Goal: Task Accomplishment & Management: Use online tool/utility

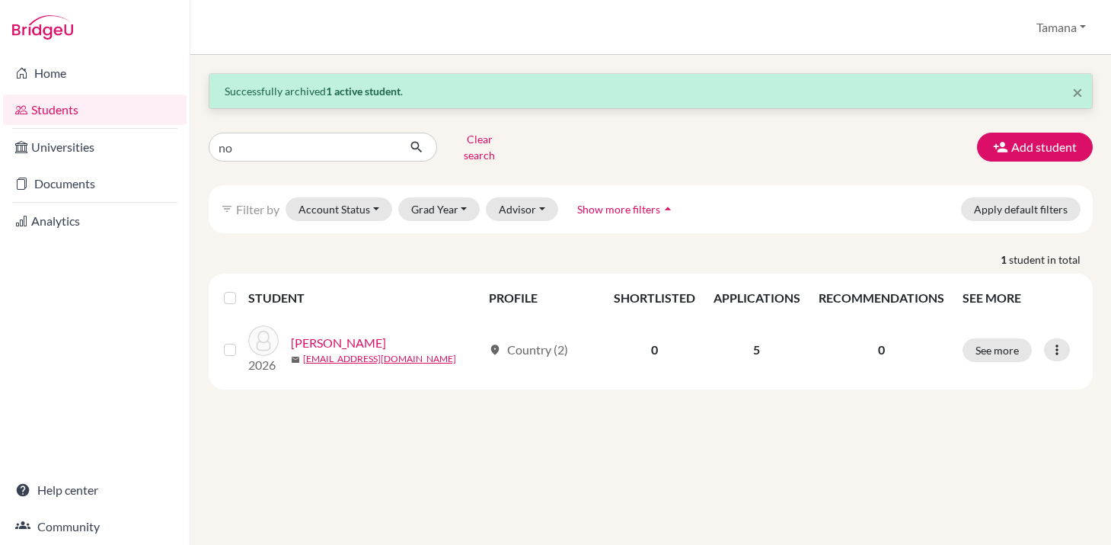
type input "noh"
click button "submit" at bounding box center [417, 147] width 40 height 29
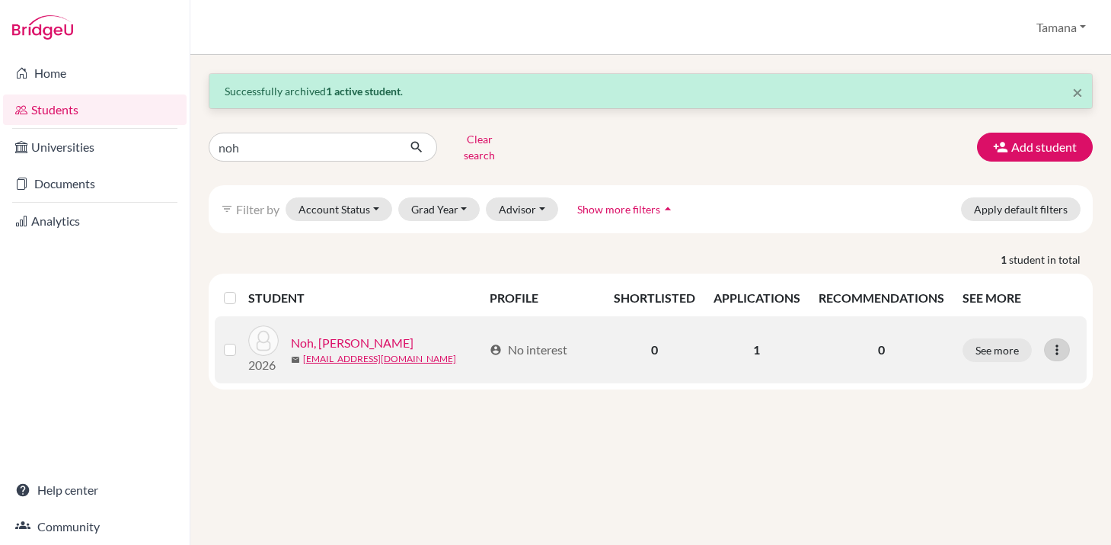
click at [1058, 342] on icon at bounding box center [1057, 349] width 15 height 15
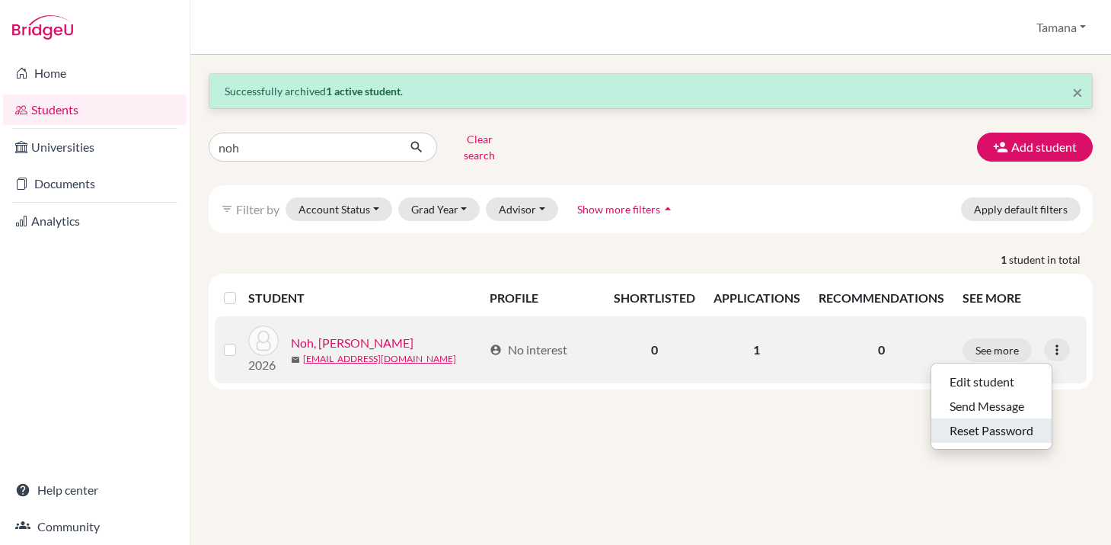
click at [1015, 419] on button "Reset Password" at bounding box center [992, 430] width 120 height 24
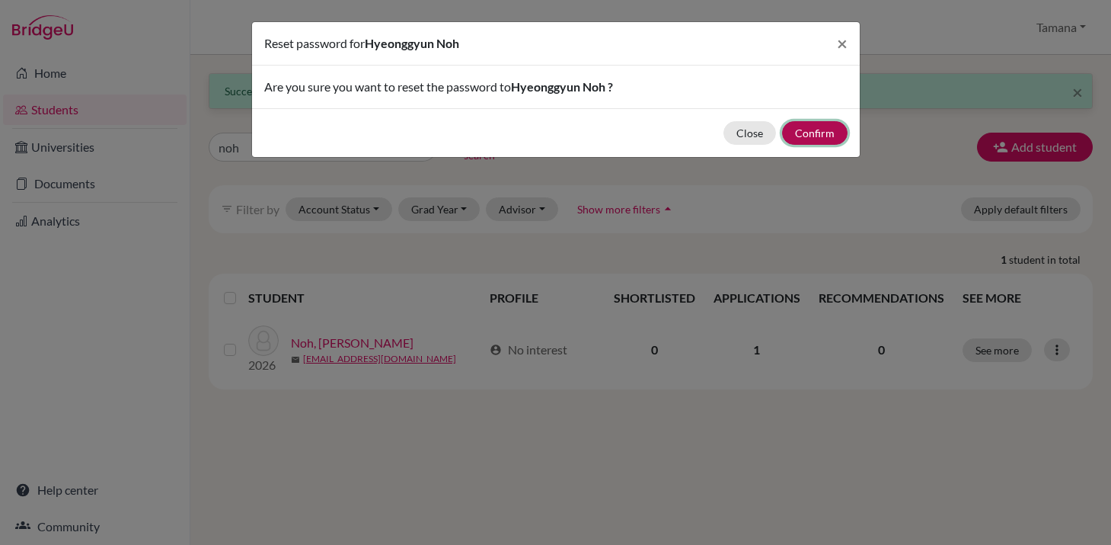
click at [823, 137] on button "Confirm" at bounding box center [815, 133] width 66 height 24
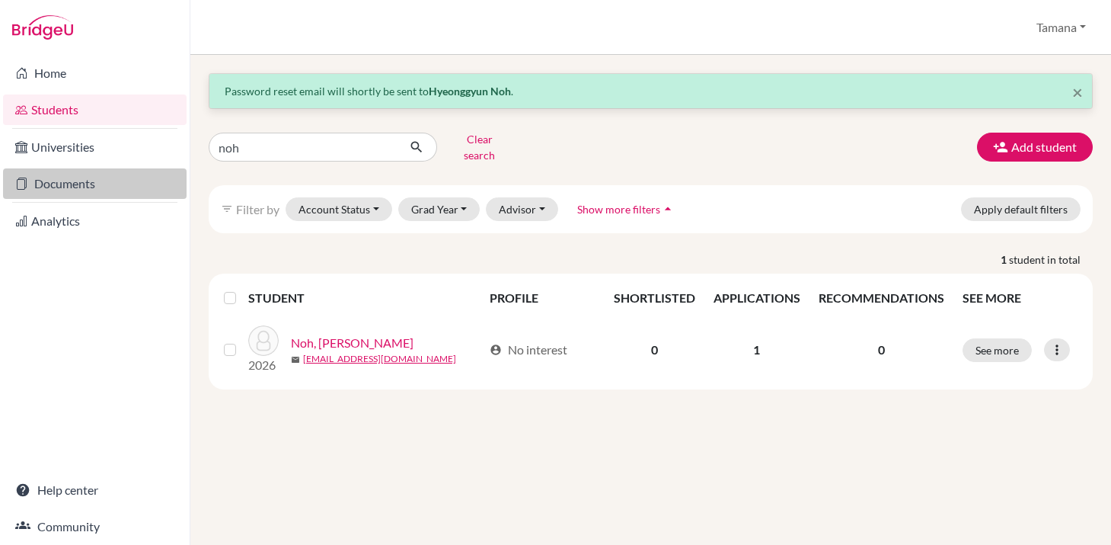
click at [80, 181] on link "Documents" at bounding box center [95, 183] width 184 height 30
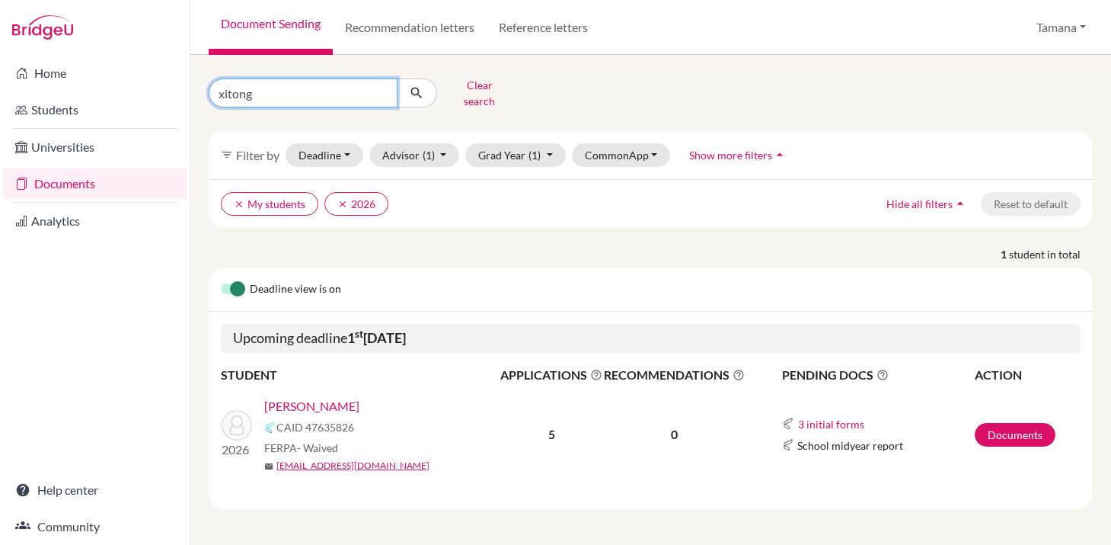
click at [389, 88] on input "xitong" at bounding box center [303, 92] width 189 height 29
click at [388, 88] on input "xitong" at bounding box center [303, 92] width 189 height 29
click at [382, 87] on input "xitong" at bounding box center [303, 92] width 189 height 29
type input "hans"
click button "submit" at bounding box center [417, 92] width 40 height 29
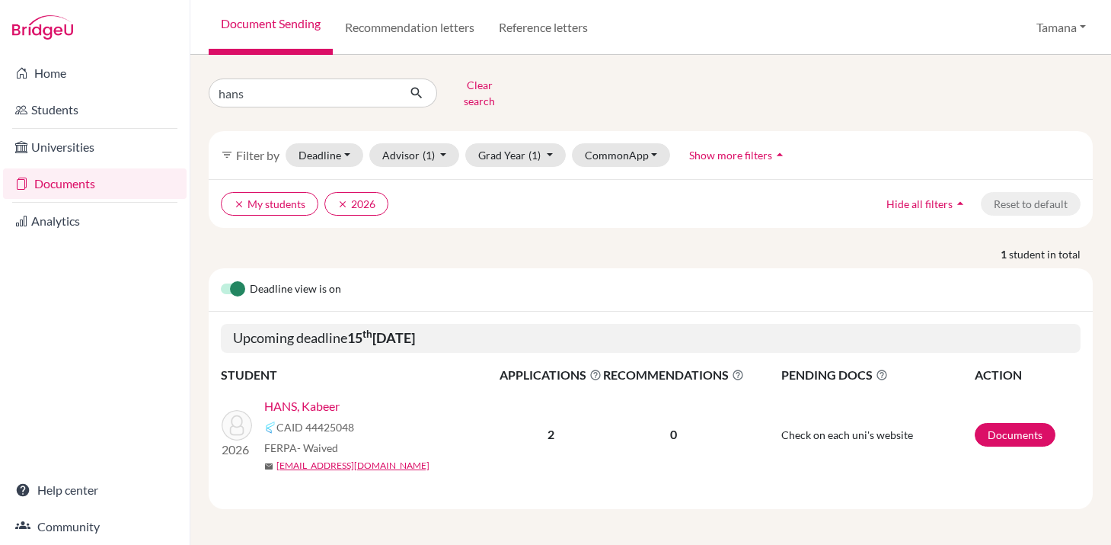
click at [304, 385] on td "2026 HANS, Kabeer CAID 44425048 FERPA - Waived mail kabeer_hans@my.ofs.edu.sg" at bounding box center [360, 435] width 278 height 100
click at [304, 397] on link "HANS, Kabeer" at bounding box center [301, 406] width 75 height 18
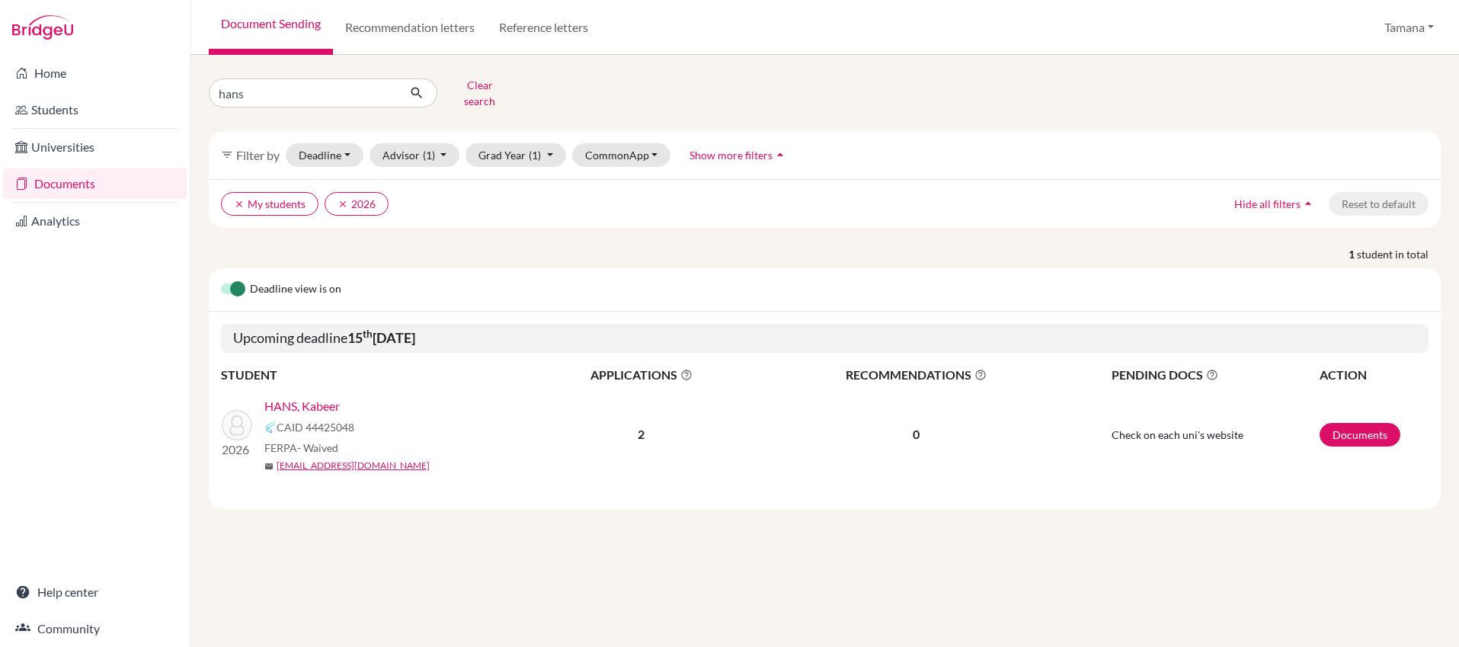
drag, startPoint x: 290, startPoint y: 104, endPoint x: 283, endPoint y: 98, distance: 9.7
click at [290, 104] on div "hans Clear search filter_list Filter by Deadline - Select a date range Or doubl…" at bounding box center [825, 291] width 1232 height 436
click at [280, 91] on input "hans" at bounding box center [303, 92] width 189 height 29
type input "a"
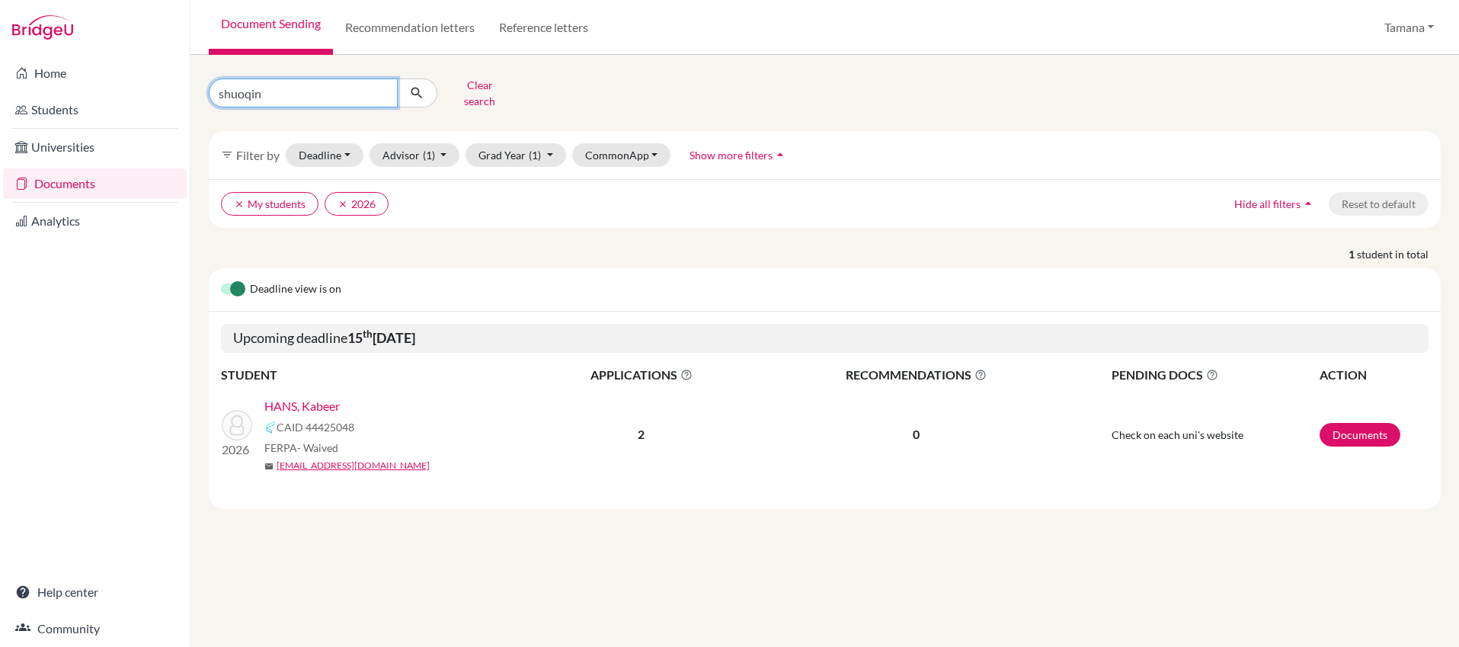
type input "shuoqing"
click button "submit" at bounding box center [417, 92] width 40 height 29
click at [286, 397] on link "WANG, Shuoqing" at bounding box center [311, 406] width 95 height 18
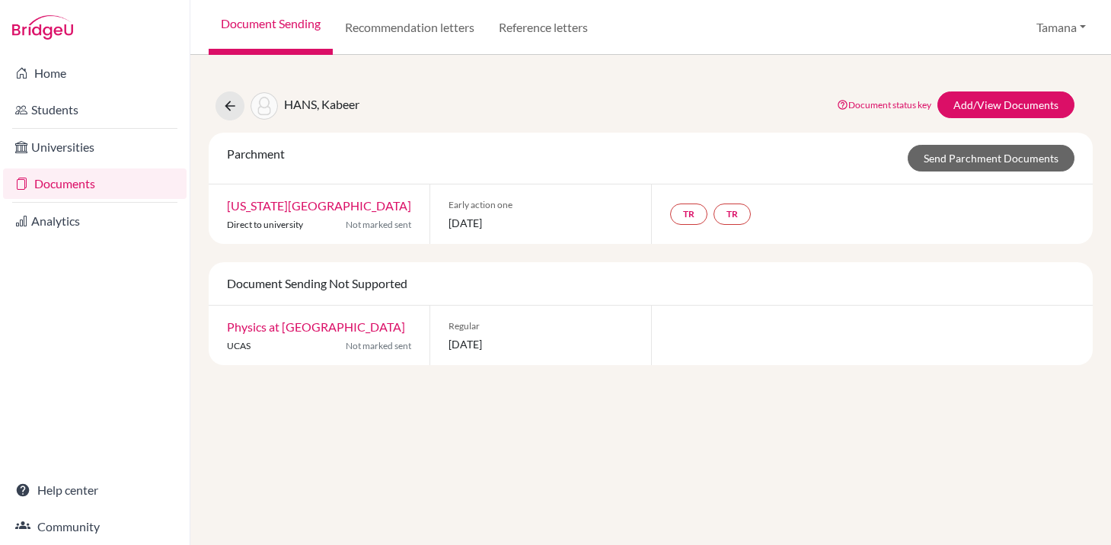
drag, startPoint x: 325, startPoint y: 229, endPoint x: 230, endPoint y: 201, distance: 99.1
click at [229, 201] on div "[US_STATE][GEOGRAPHIC_DATA] Direct to university Not marked sent" at bounding box center [319, 213] width 221 height 59
click at [479, 266] on div "Parchment Send Parchment Documents [US_STATE][GEOGRAPHIC_DATA] Direct to univer…" at bounding box center [651, 249] width 884 height 232
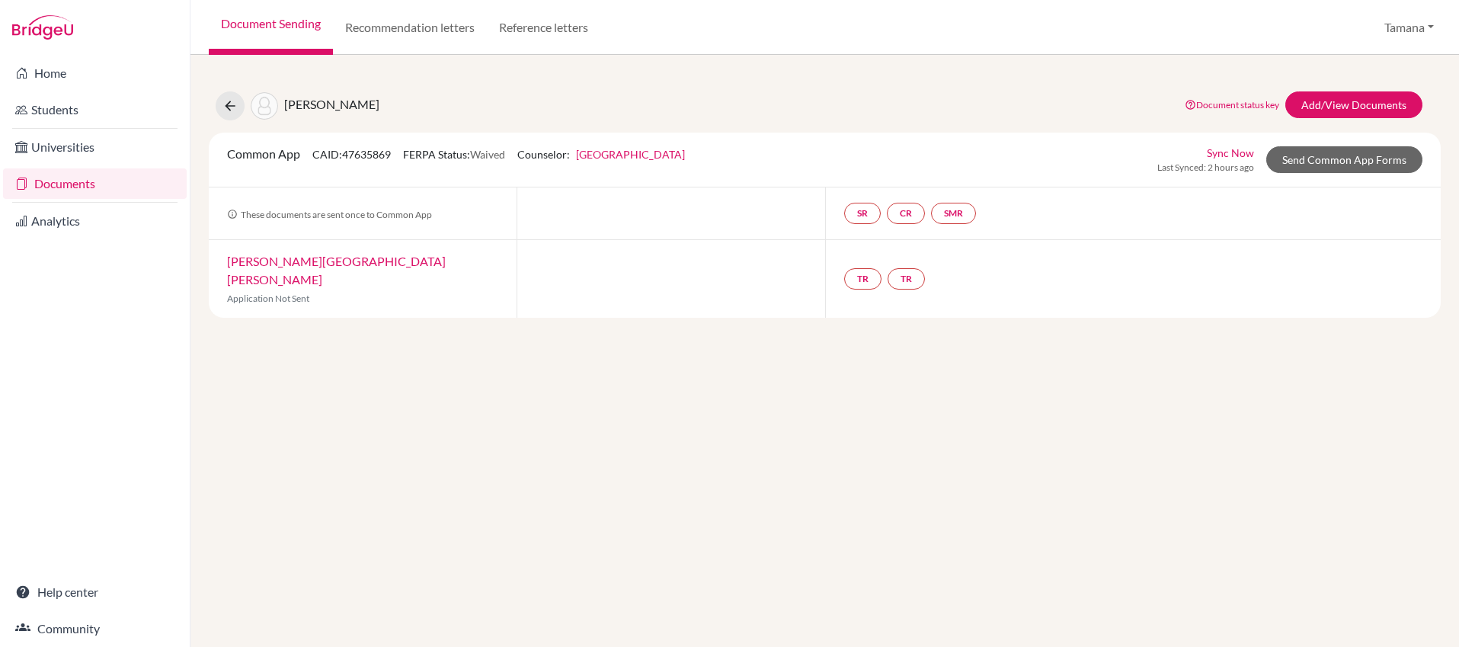
click at [683, 278] on div at bounding box center [670, 279] width 308 height 78
click at [682, 278] on div at bounding box center [670, 279] width 308 height 78
click at [680, 277] on div at bounding box center [670, 279] width 308 height 78
